Goal: Task Accomplishment & Management: Manage account settings

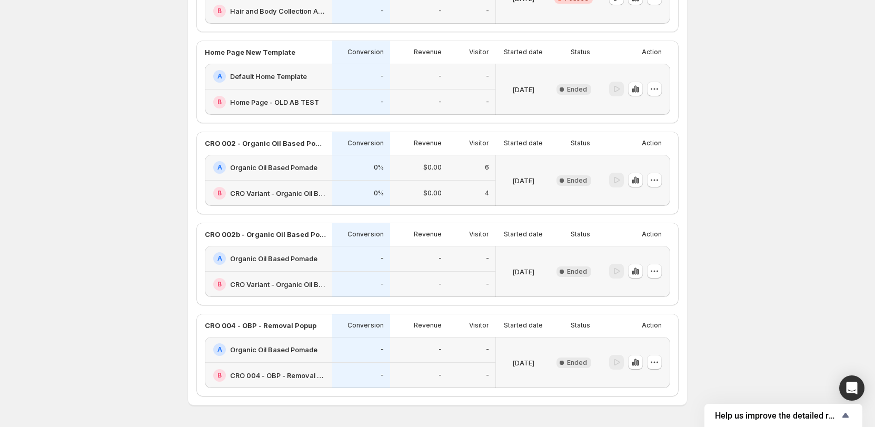
scroll to position [632, 0]
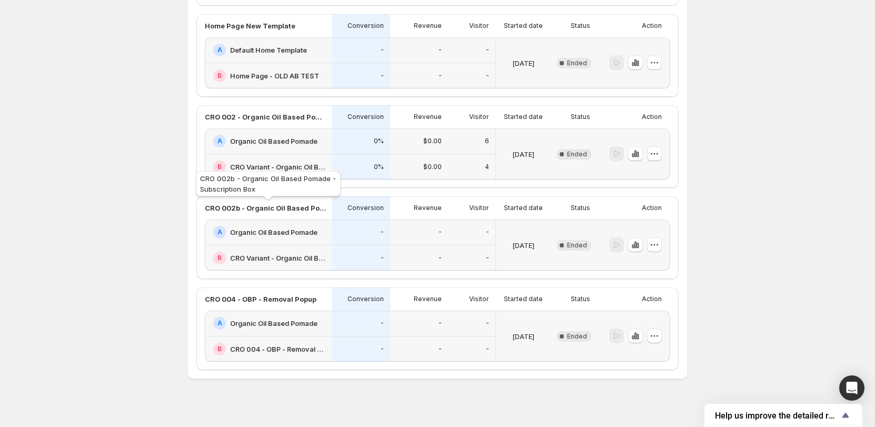
click at [281, 204] on p "CRO 002b - Organic Oil Based Pomade - Subscription Box" at bounding box center [265, 208] width 121 height 11
click at [658, 243] on icon "button" at bounding box center [654, 244] width 11 height 11
click at [652, 265] on span "Edit" at bounding box center [663, 267] width 51 height 11
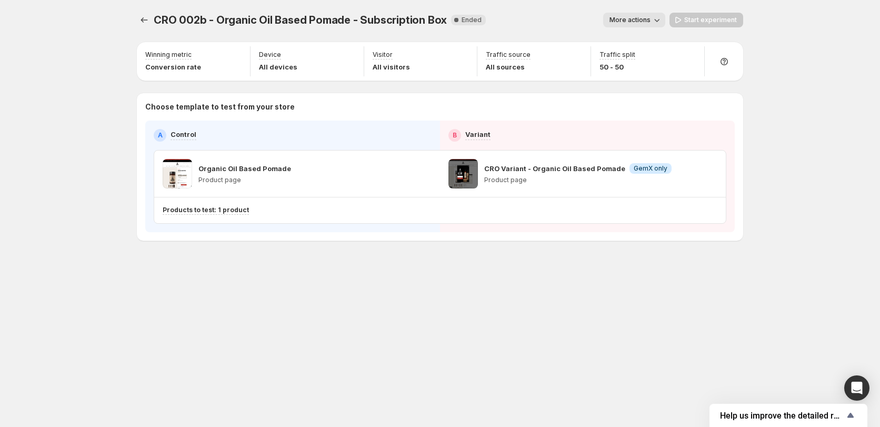
click at [214, 179] on p "Product page" at bounding box center [244, 180] width 93 height 8
click at [249, 169] on p "Organic Oil Based Pomade" at bounding box center [244, 168] width 93 height 11
copy p "Organic Oil Based Pomade"
